Goal: Task Accomplishment & Management: Complete application form

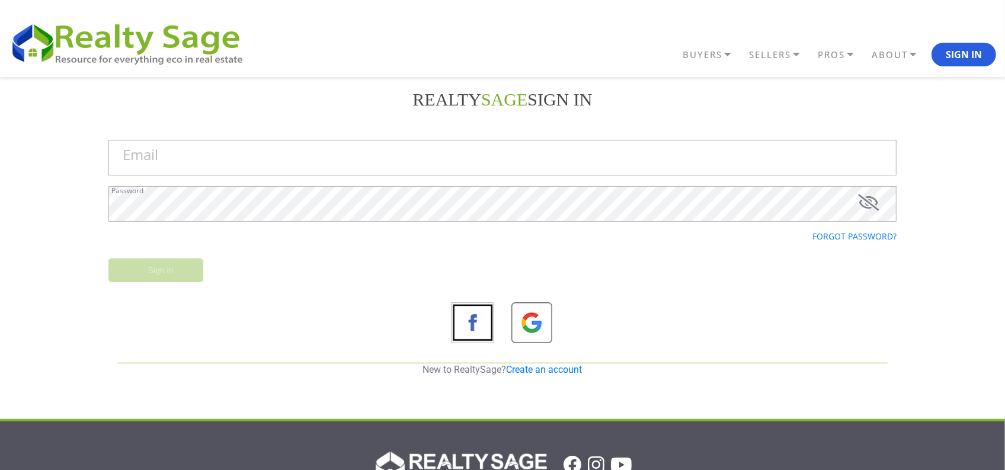
click at [559, 371] on link "Create an account" at bounding box center [545, 369] width 76 height 11
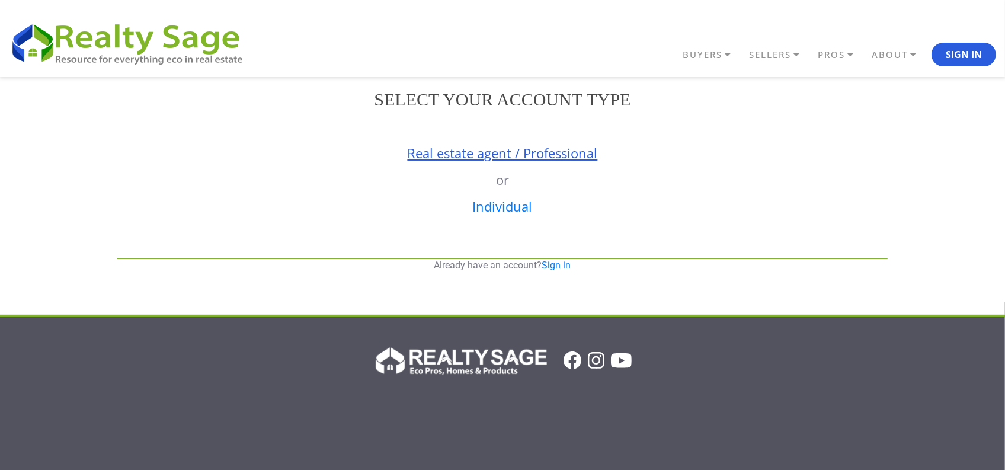
click at [462, 148] on link "Real estate agent / Professional" at bounding box center [503, 153] width 190 height 18
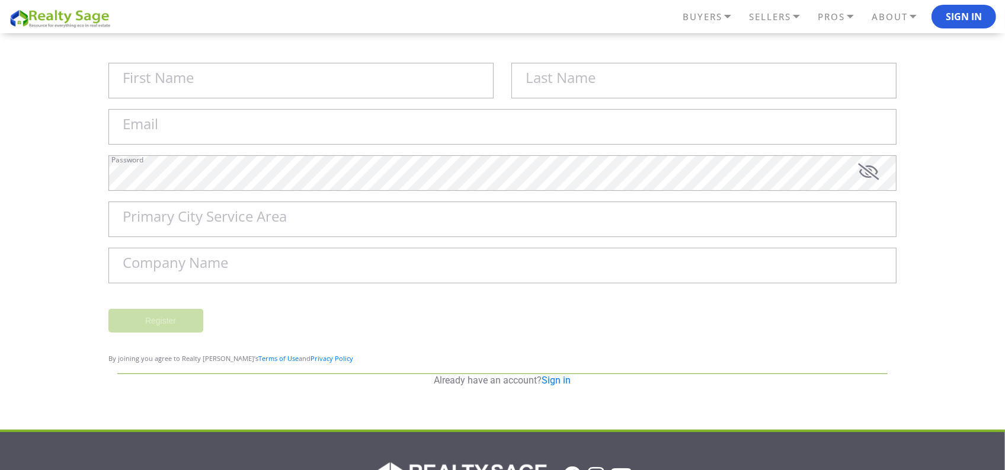
scroll to position [148, 0]
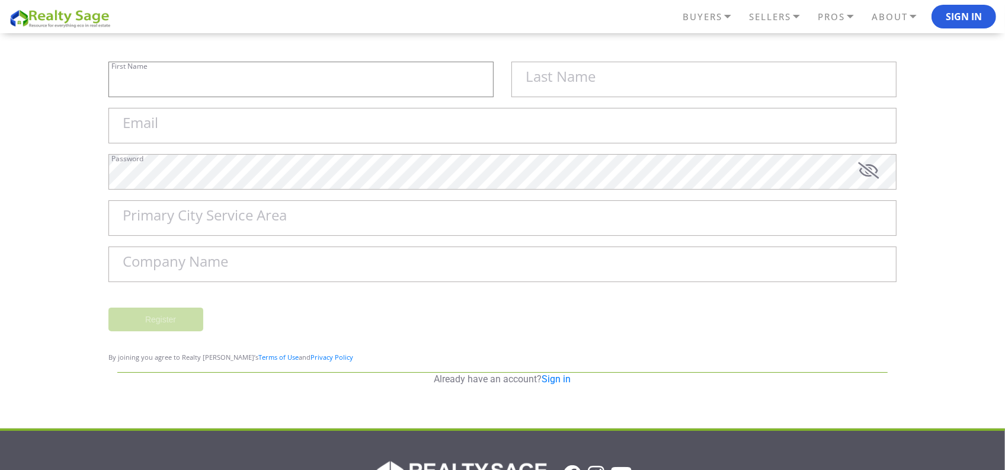
type input "Sell My House Fast [US_STATE] | As"
type input "Is Cash Home Buyers Sheboygan"
type input "[EMAIL_ADDRESS][DOMAIN_NAME]"
type input "Sheboygan"
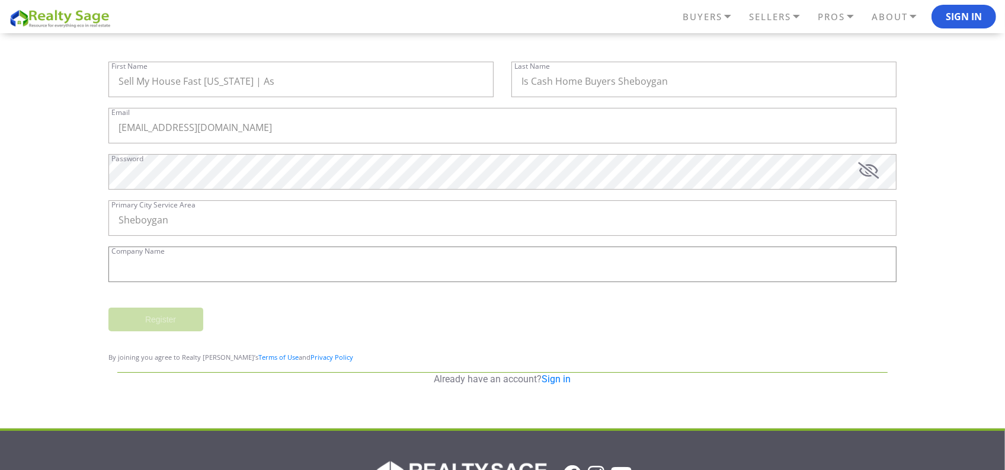
type input "Sell My House Fast [US_STATE] | As Is Cash Home Buyers Sheboygan"
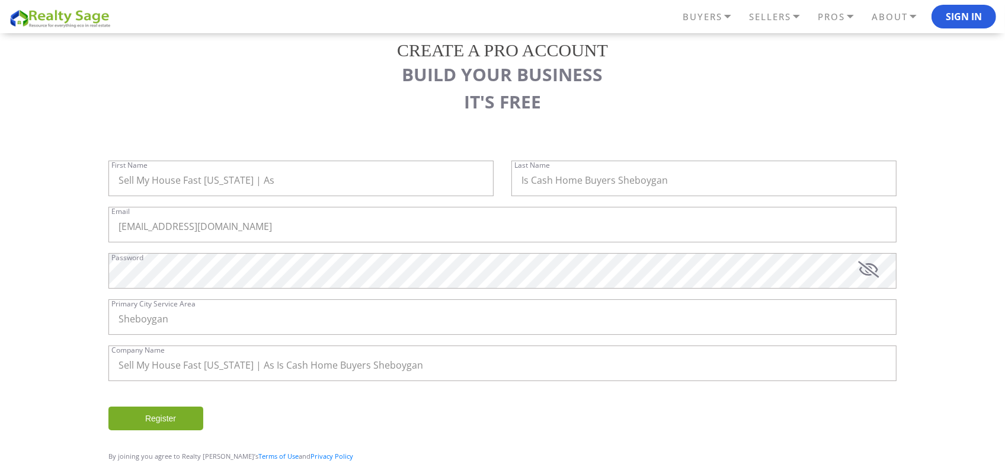
scroll to position [33, 0]
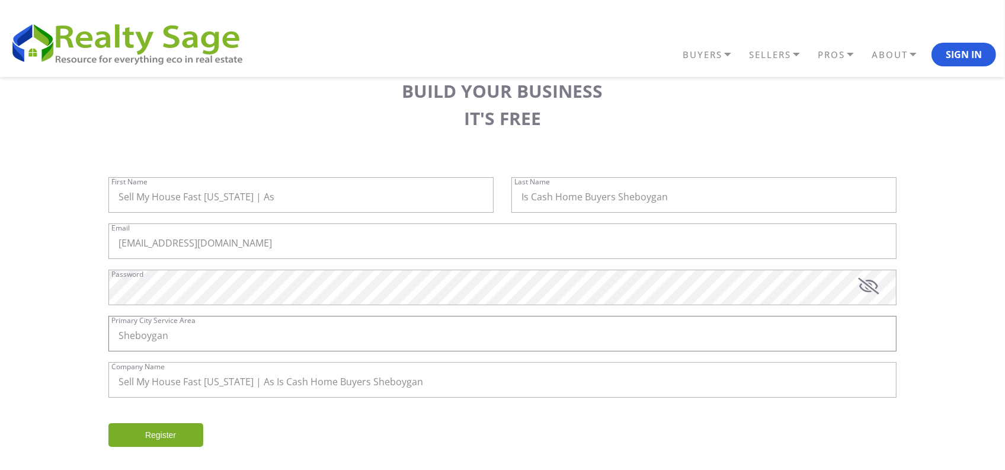
click at [273, 341] on input "Sheboygan" at bounding box center [502, 334] width 788 height 36
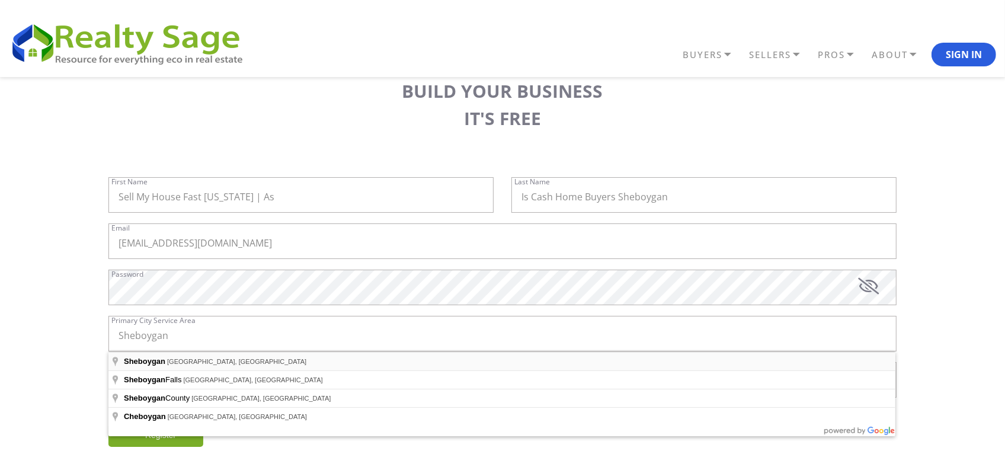
type input "Sheboygan, [GEOGRAPHIC_DATA], [GEOGRAPHIC_DATA]"
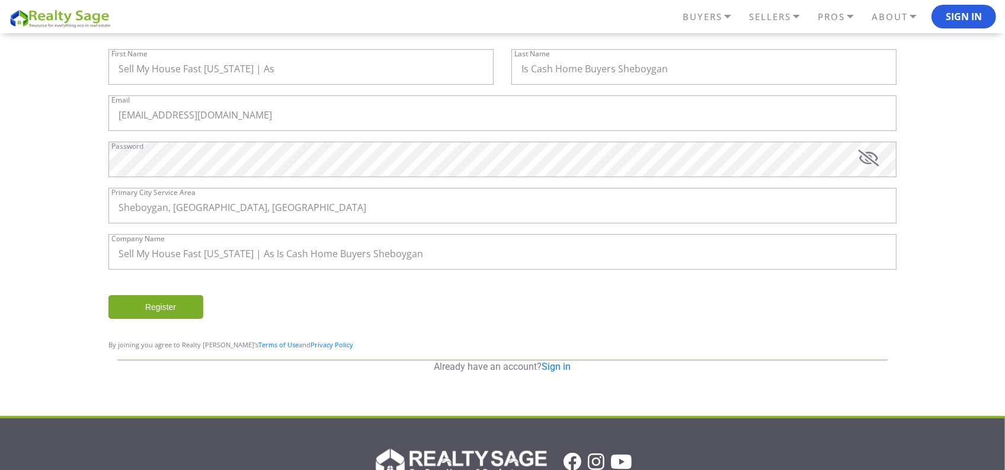
scroll to position [163, 0]
